Goal: Information Seeking & Learning: Learn about a topic

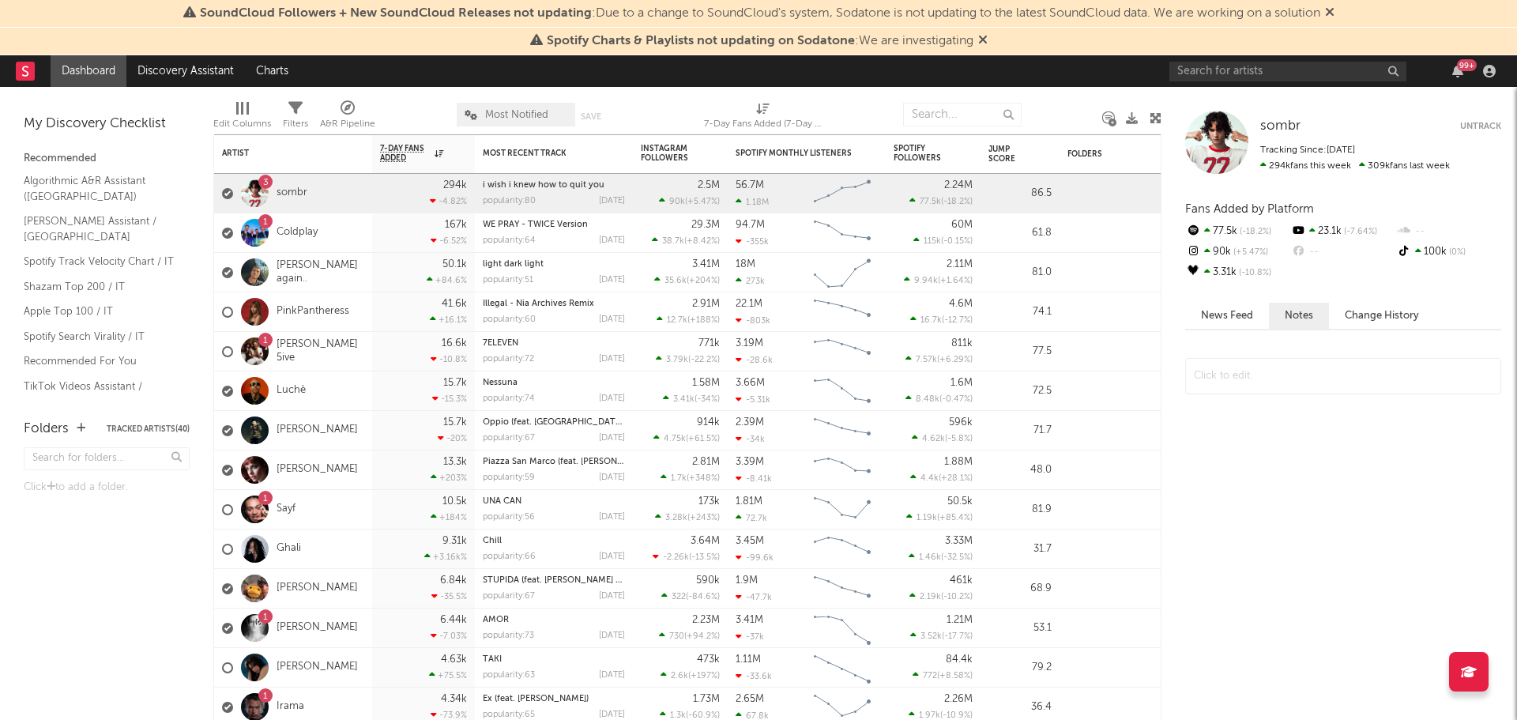
click at [259, 200] on div at bounding box center [255, 193] width 28 height 28
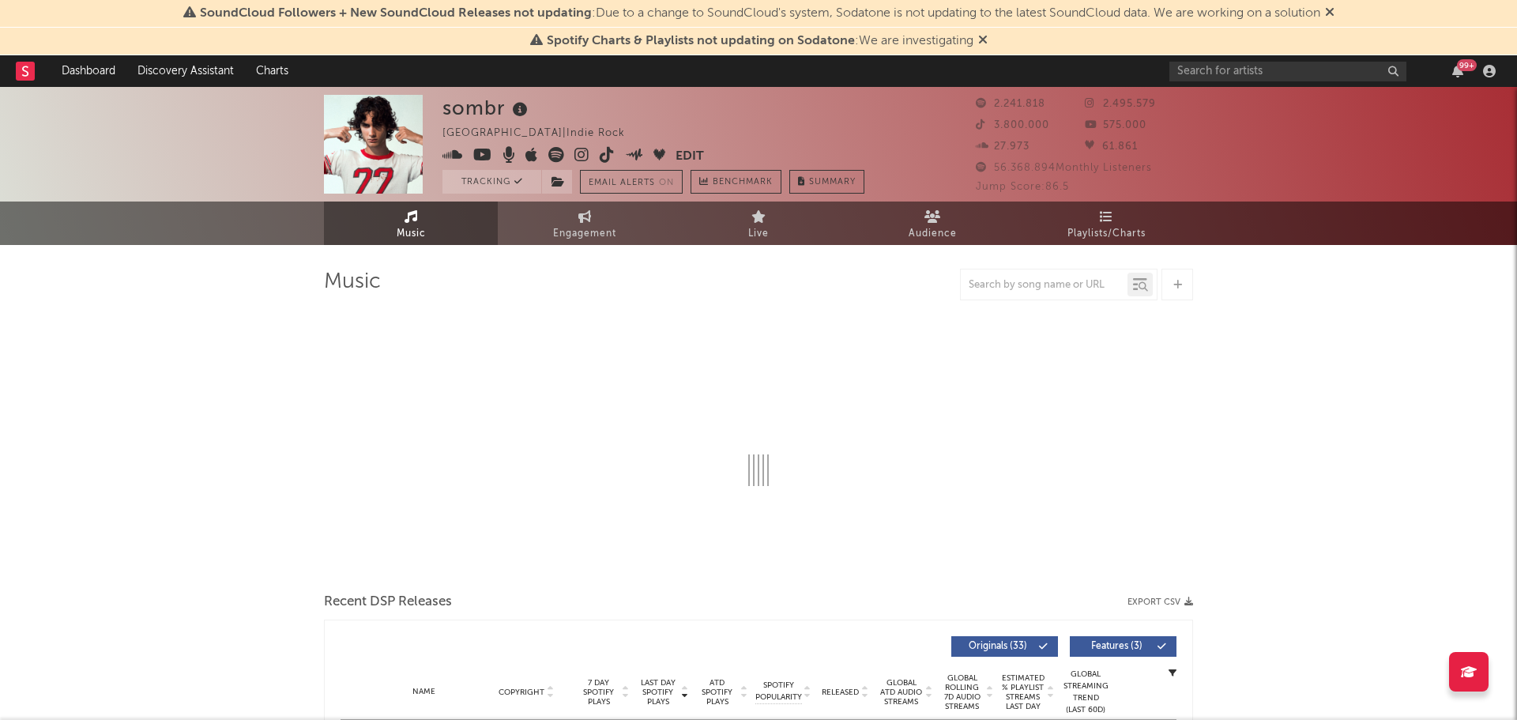
select select "6m"
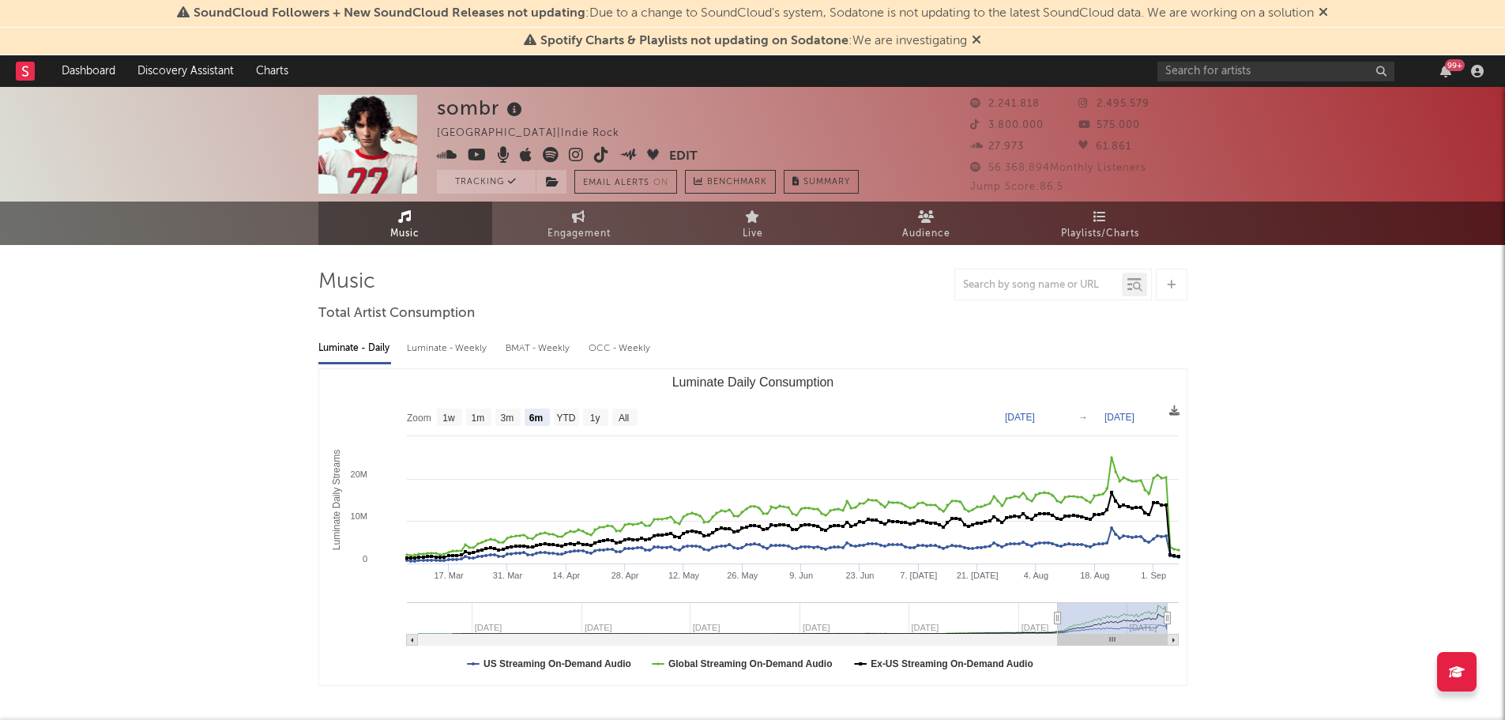
drag, startPoint x: 1327, startPoint y: 6, endPoint x: 1318, endPoint y: 9, distance: 10.0
click at [1327, 7] on span at bounding box center [1323, 13] width 9 height 13
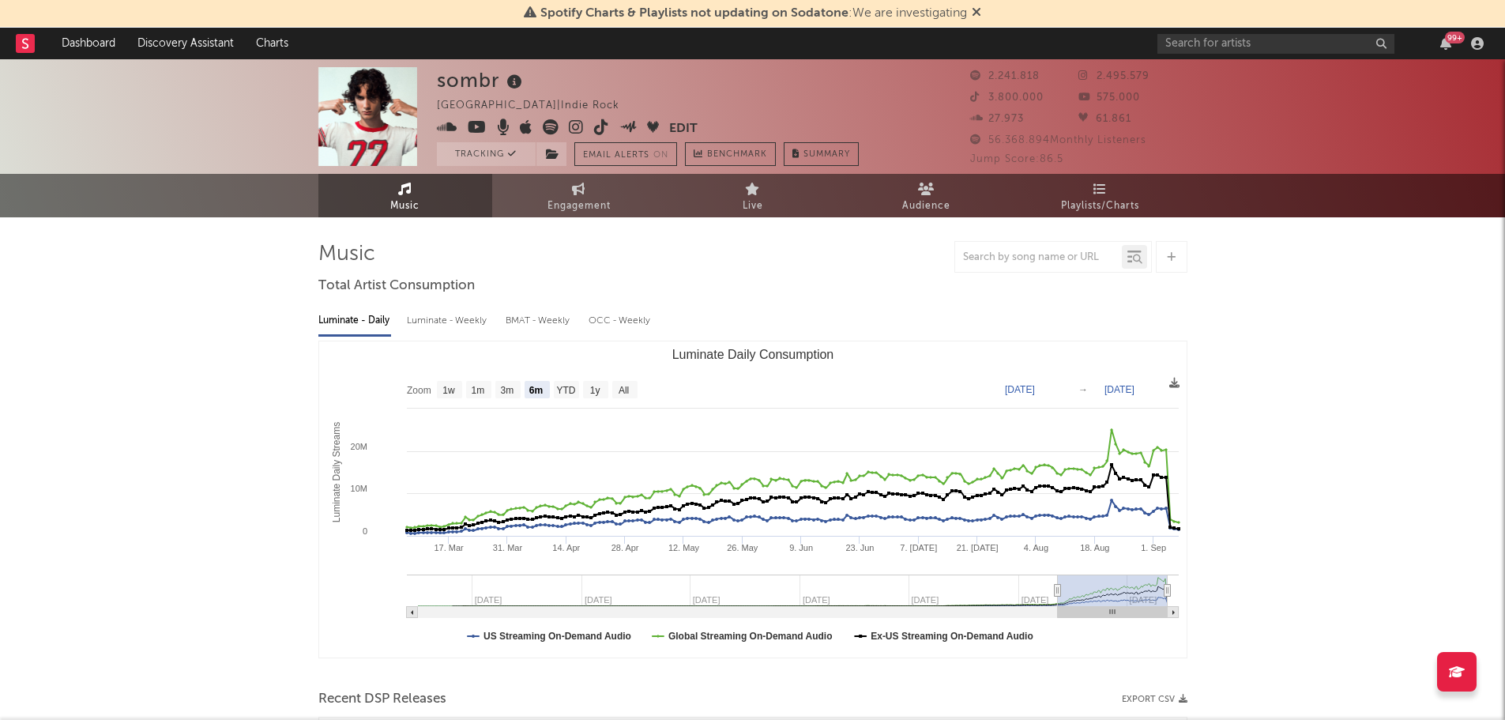
click at [977, 10] on icon at bounding box center [976, 12] width 9 height 13
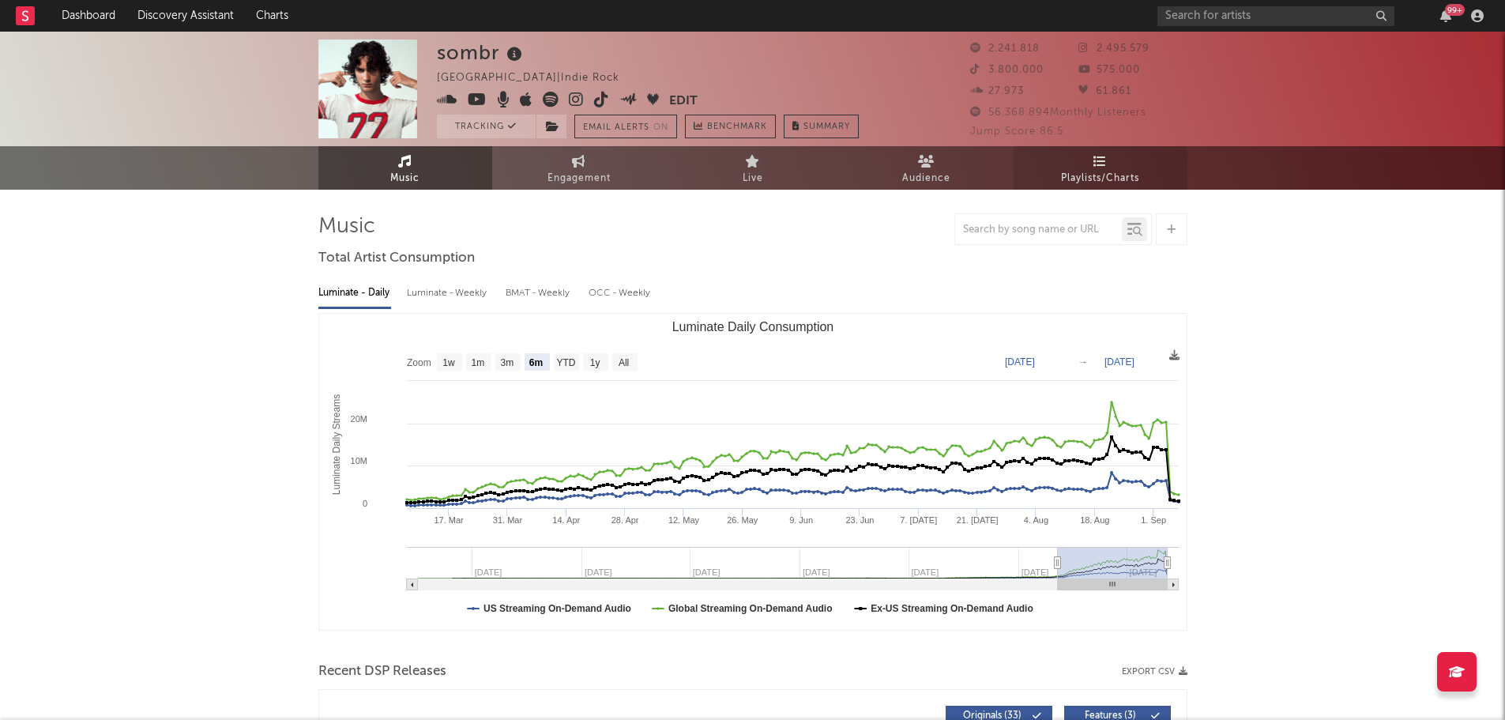
click at [1126, 184] on span "Playlists/Charts" at bounding box center [1100, 178] width 78 height 19
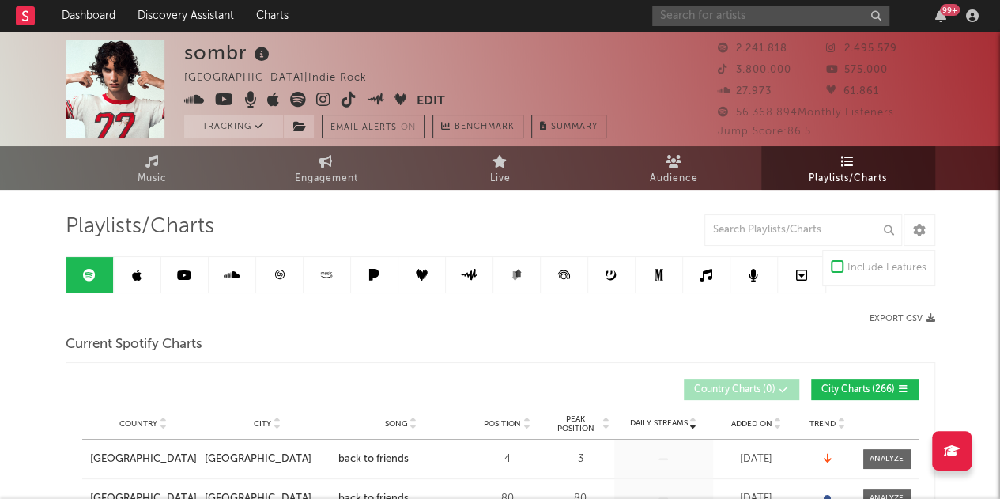
click at [740, 21] on input "text" at bounding box center [770, 16] width 237 height 20
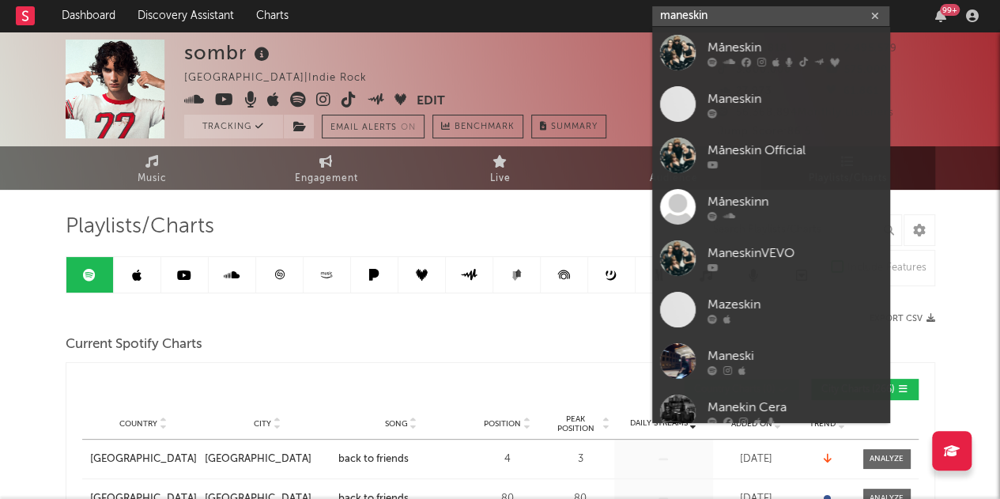
type input "maneskin"
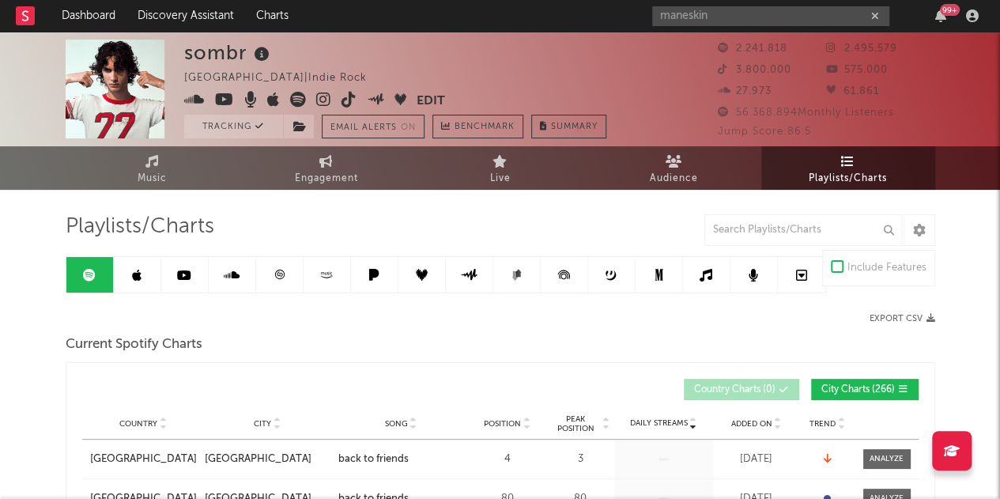
click at [687, 4] on div "maneskin 99 +" at bounding box center [818, 16] width 332 height 32
click at [693, 17] on input "maneskin" at bounding box center [770, 16] width 237 height 20
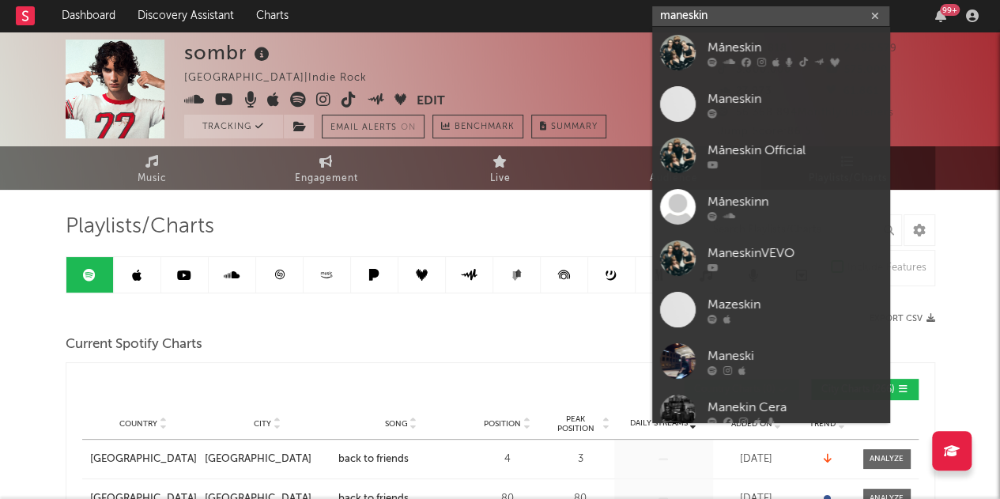
click at [693, 17] on input "maneskin" at bounding box center [770, 16] width 237 height 20
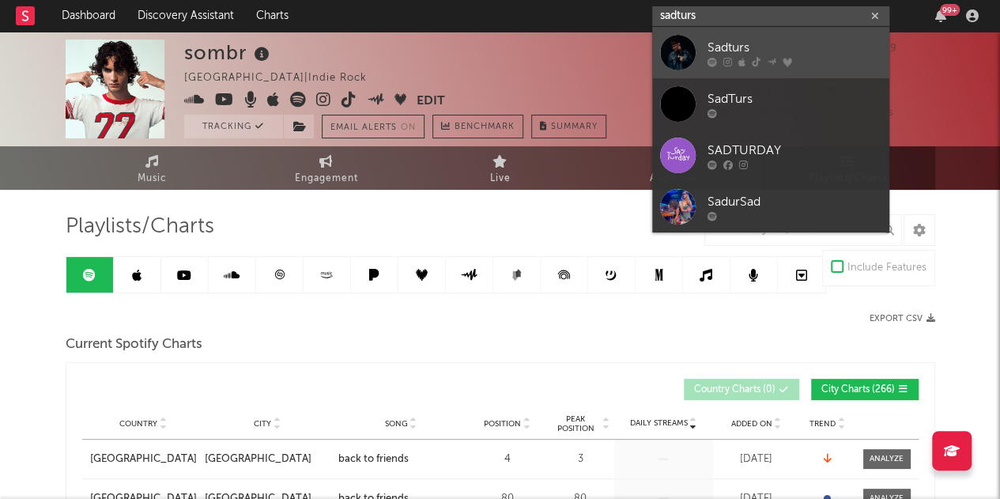
type input "sadturs"
click at [741, 33] on link "Sadturs" at bounding box center [770, 52] width 237 height 51
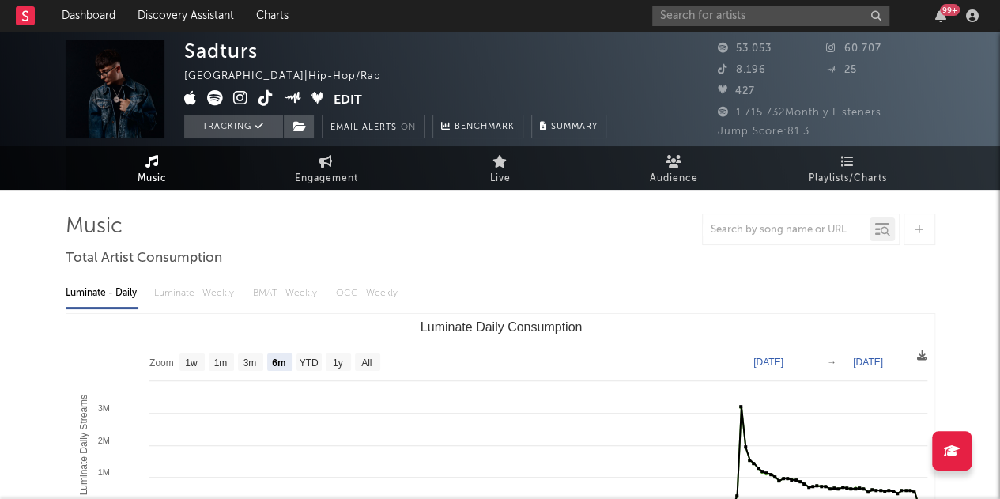
select select "6m"
click at [826, 160] on link "Playlists/Charts" at bounding box center [848, 167] width 174 height 43
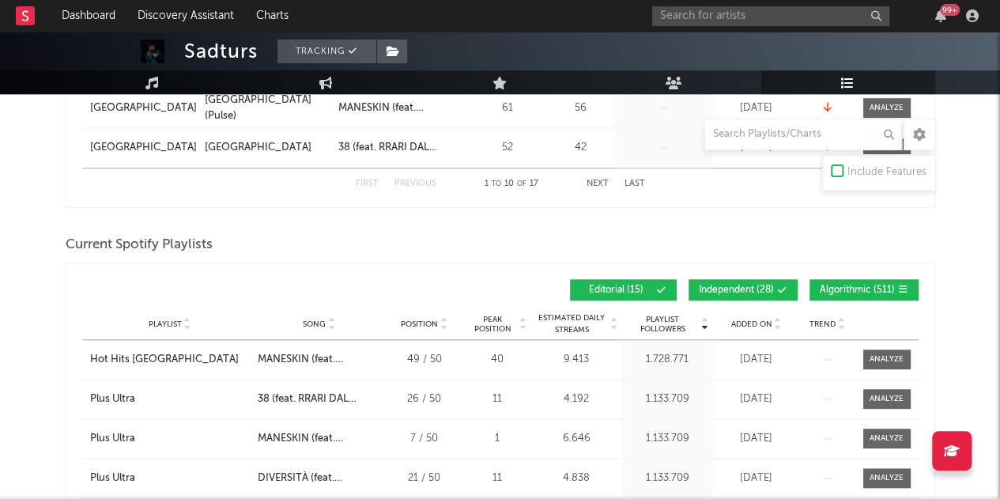
scroll to position [685, 0]
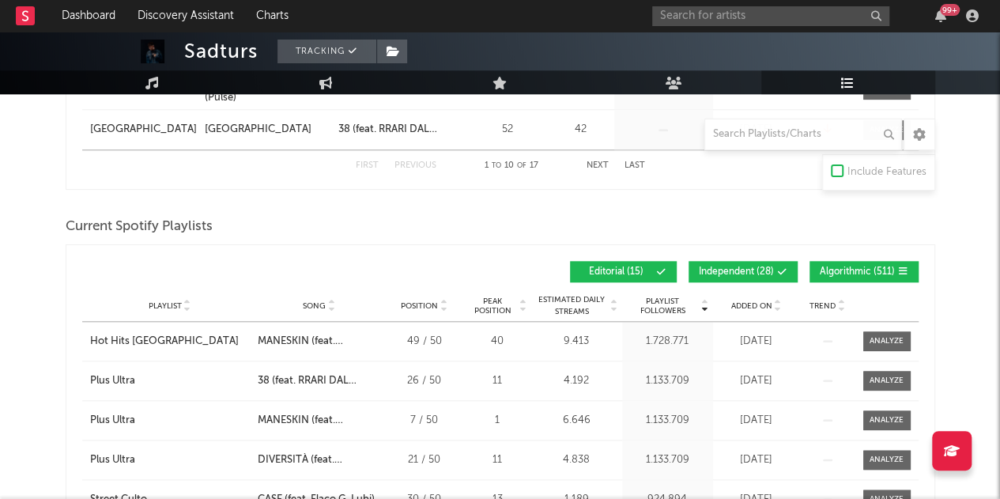
click at [753, 271] on span "Independent ( 28 )" at bounding box center [735, 271] width 75 height 9
click at [875, 268] on span "Algorithmic ( 511 )" at bounding box center [856, 271] width 75 height 9
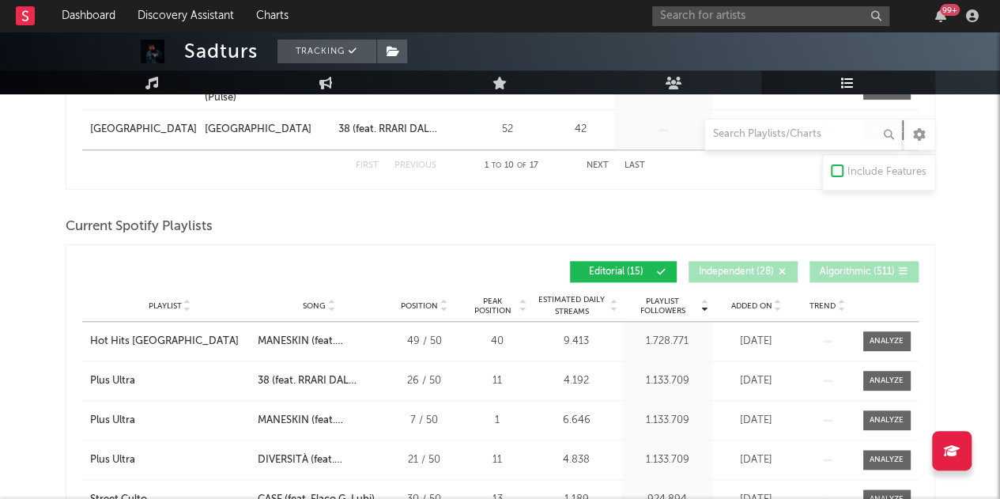
click at [760, 299] on div "Added On" at bounding box center [756, 305] width 79 height 12
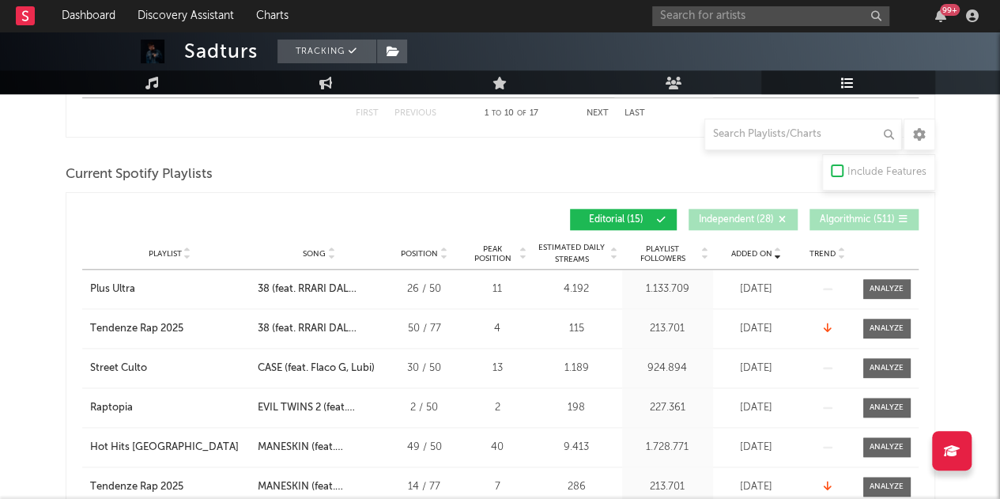
scroll to position [742, 0]
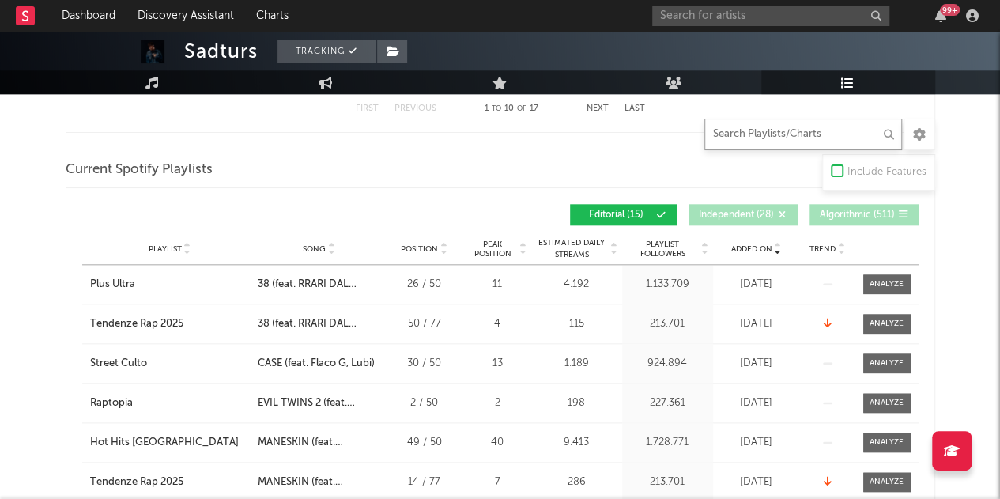
click at [752, 141] on input "text" at bounding box center [803, 135] width 198 height 32
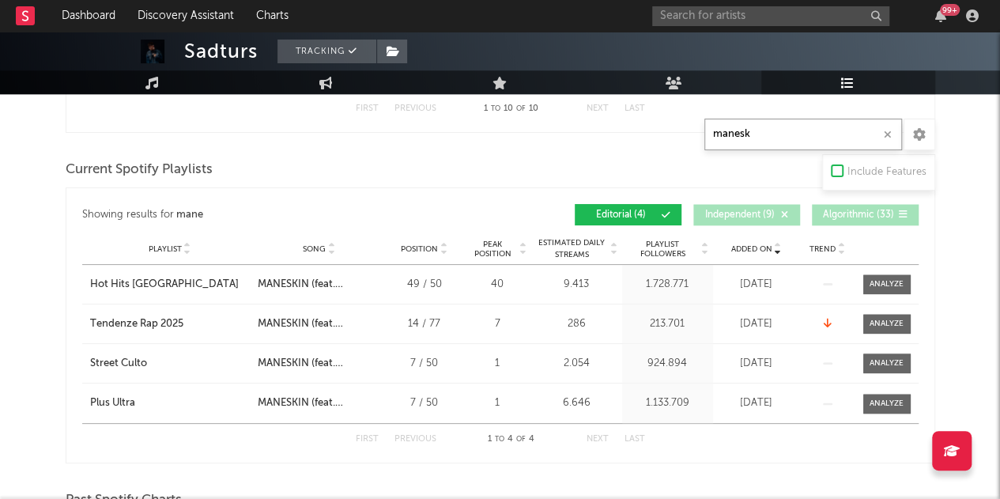
scroll to position [623, 0]
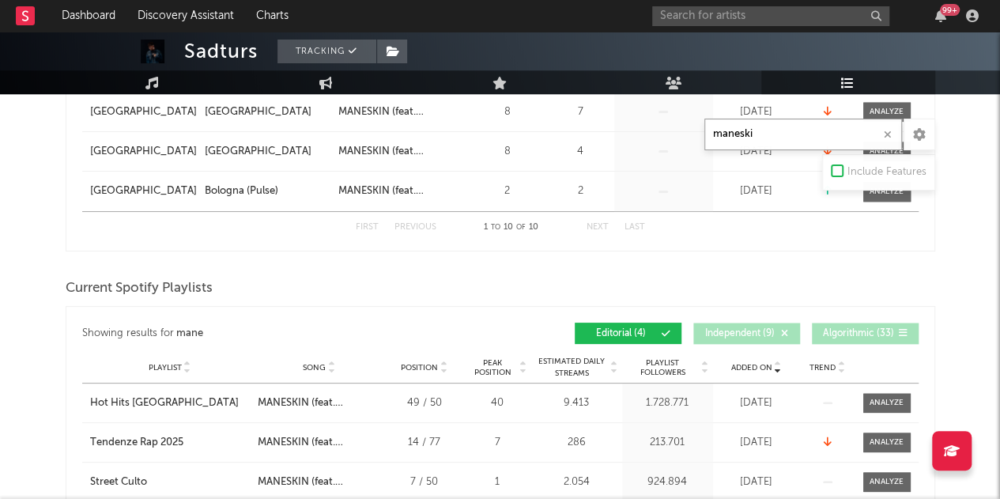
type input "maneskin"
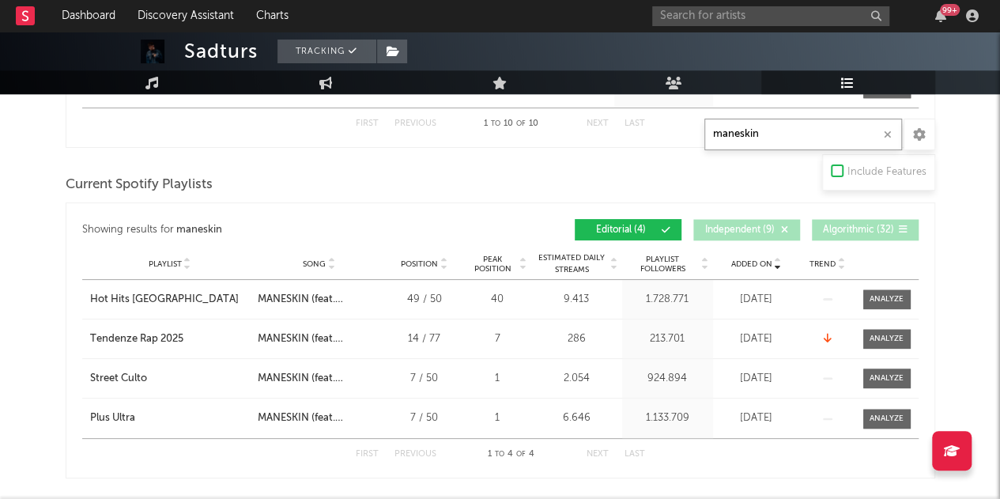
click at [753, 141] on input "maneskin" at bounding box center [803, 135] width 198 height 32
